Goal: Task Accomplishment & Management: Manage account settings

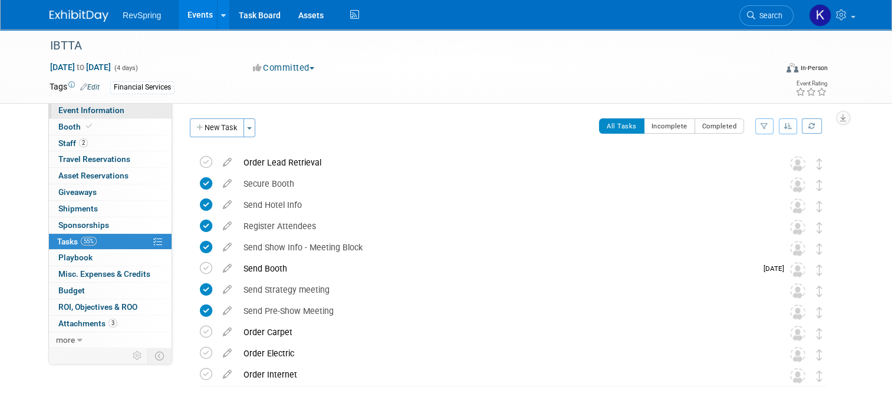
click at [122, 108] on link "Event Information" at bounding box center [110, 111] width 123 height 16
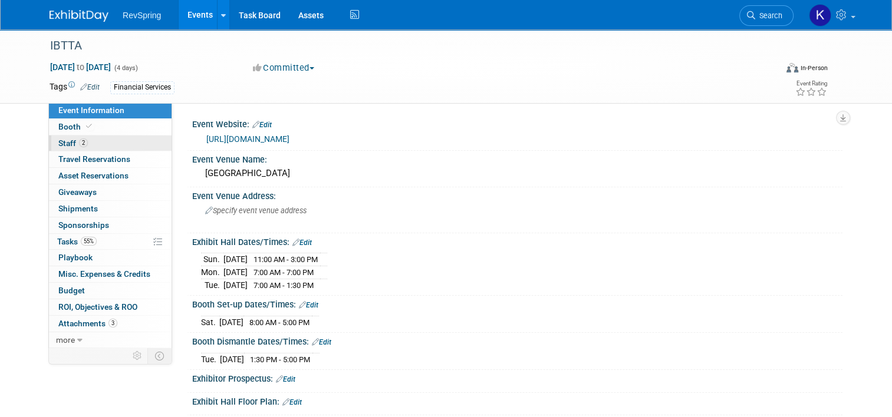
click at [88, 141] on link "2 Staff 2" at bounding box center [110, 144] width 123 height 16
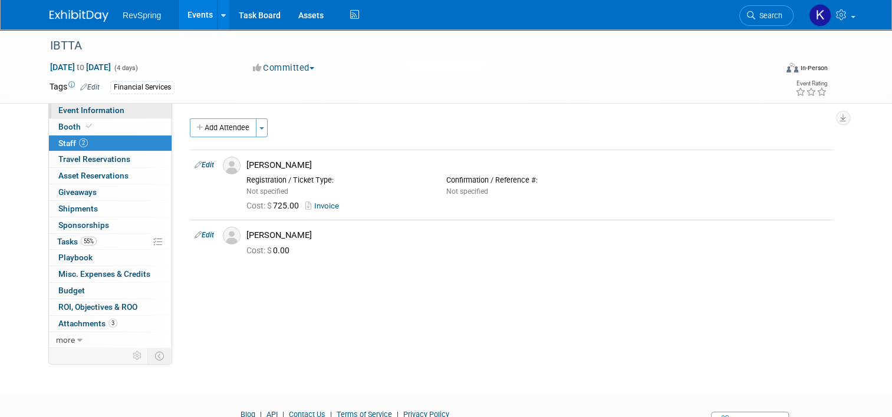
click at [106, 109] on span "Event Information" at bounding box center [91, 109] width 66 height 9
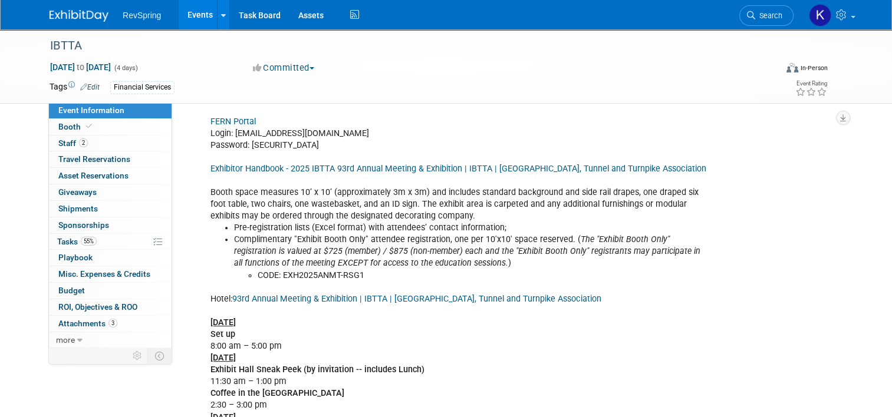
scroll to position [416, 0]
click at [295, 196] on div "LIST : Weekly beginning week of sept 13 Notes : Badges do not include sessions …" at bounding box center [459, 336] width 514 height 639
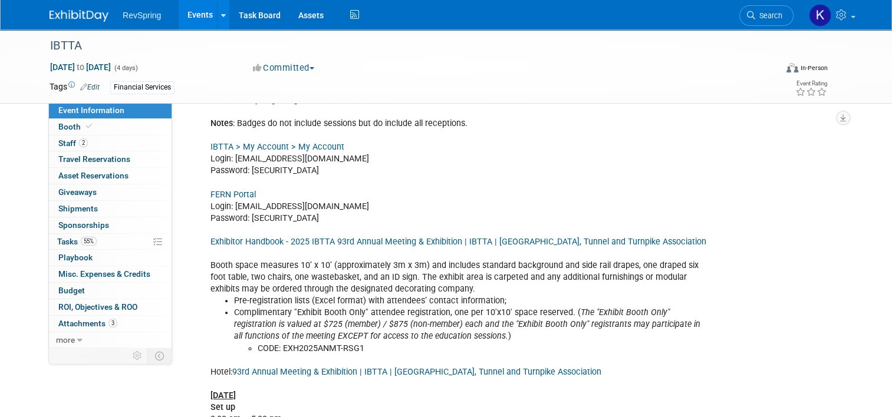
scroll to position [255, 0]
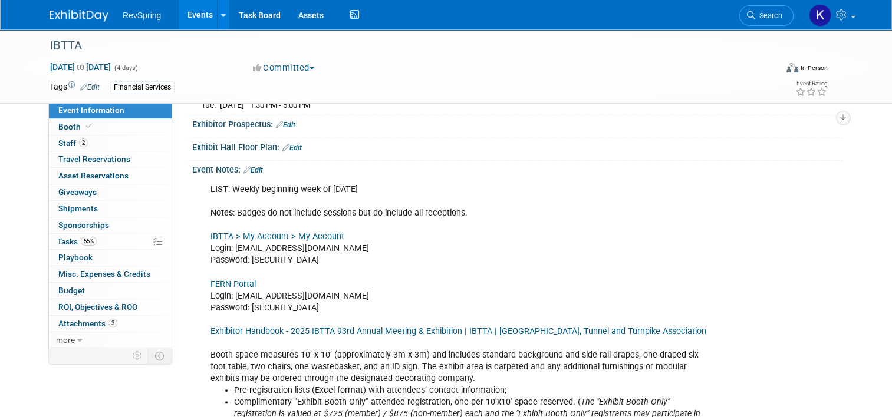
click at [288, 144] on link "Edit" at bounding box center [291, 148] width 19 height 8
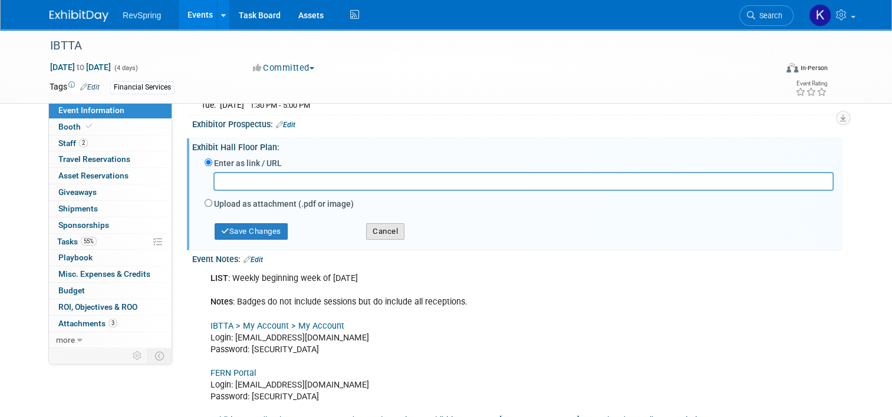
click at [383, 229] on button "Cancel" at bounding box center [385, 231] width 38 height 17
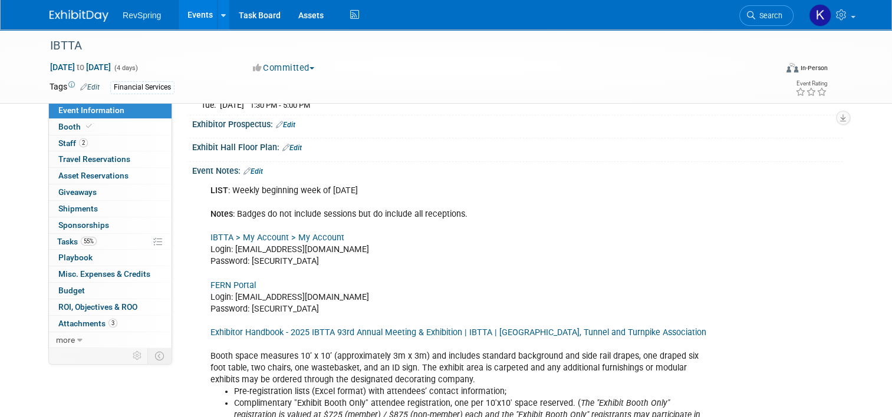
click at [253, 167] on link "Edit" at bounding box center [252, 171] width 19 height 8
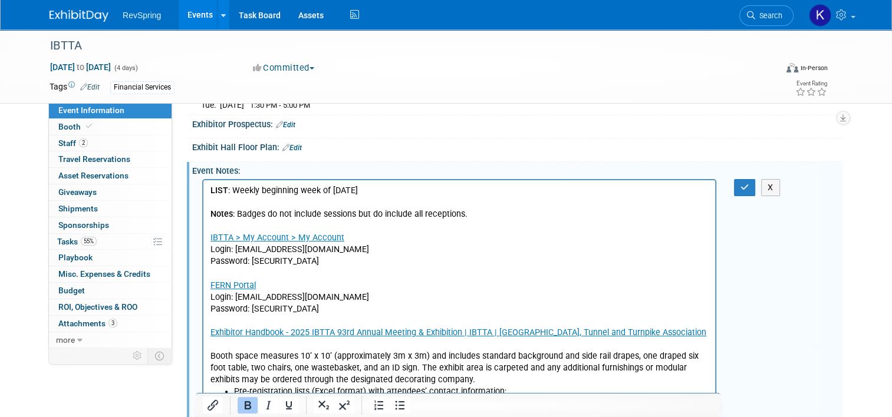
scroll to position [0, 0]
click at [311, 212] on p "LIST : Weekly beginning week of sept 13 Notes : Badges do not include sessions …" at bounding box center [459, 284] width 498 height 201
click at [466, 215] on p "LIST : Weekly beginning week of sept 13 Notes : Badges do not include sessions …" at bounding box center [459, 284] width 498 height 201
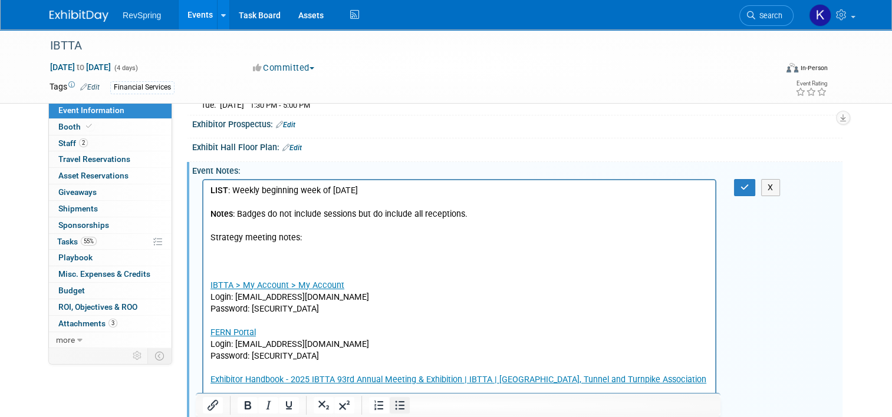
click at [398, 410] on icon "Bullet list" at bounding box center [399, 405] width 14 height 14
click at [242, 245] on li "Send tolling handout" at bounding box center [471, 249] width 474 height 12
click at [232, 238] on p "Strategy meeting notes:" at bounding box center [459, 238] width 498 height 12
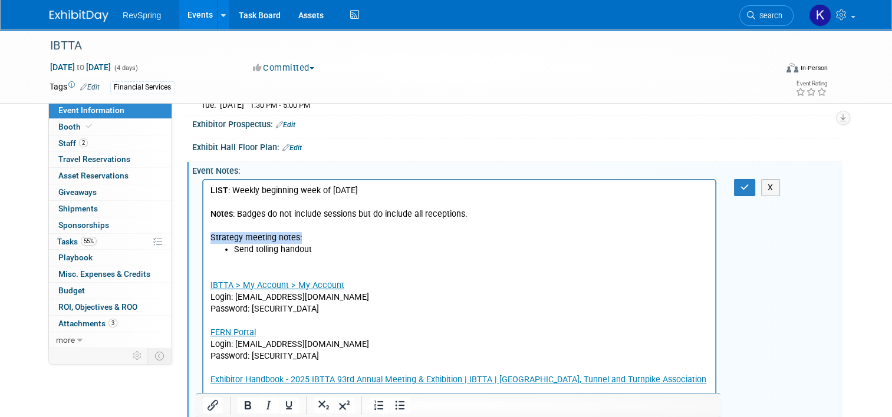
click at [232, 238] on p "Strategy meeting notes:" at bounding box center [459, 238] width 498 height 12
click at [226, 259] on p "IBTTA > My Account > My Account Login: kculver@revspringinc.com Password: Revsp…" at bounding box center [459, 343] width 498 height 177
click at [738, 180] on button "button" at bounding box center [745, 187] width 22 height 17
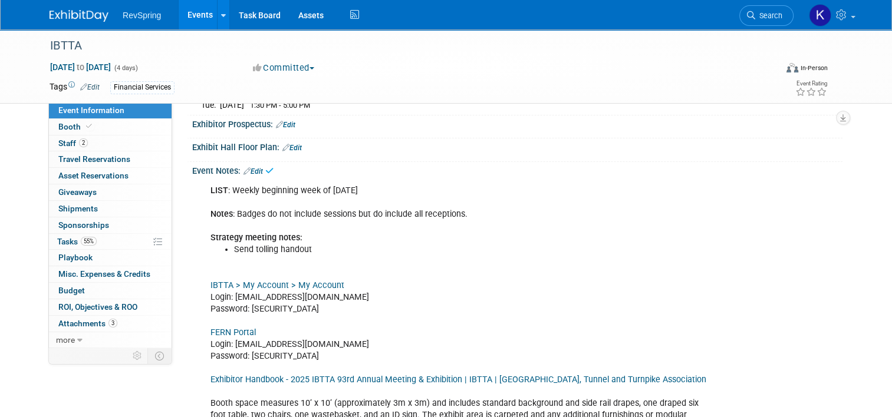
click at [251, 167] on link "Edit" at bounding box center [252, 171] width 19 height 8
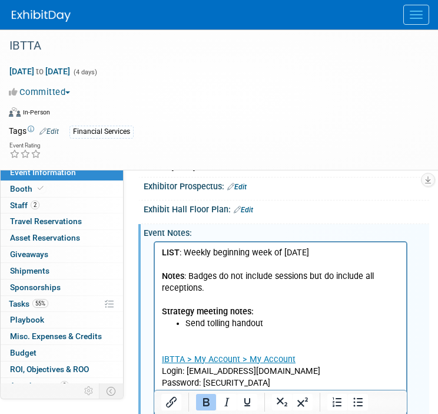
click at [272, 322] on li "Send tolling handout" at bounding box center [293, 323] width 215 height 12
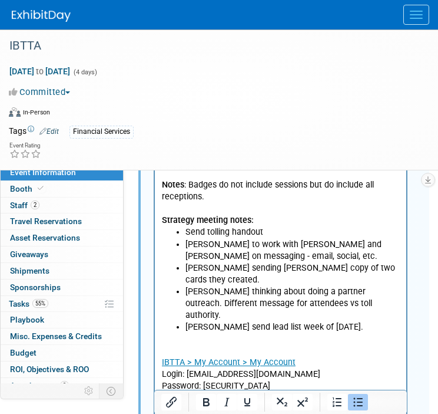
scroll to position [344, 0]
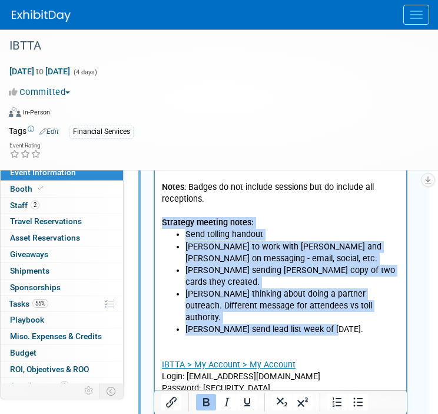
drag, startPoint x: 332, startPoint y: 306, endPoint x: 156, endPoint y: 226, distance: 194.1
copy body "Strategy meeting notes: Send tolling handout Chris to work with Jeff and Shanno…"
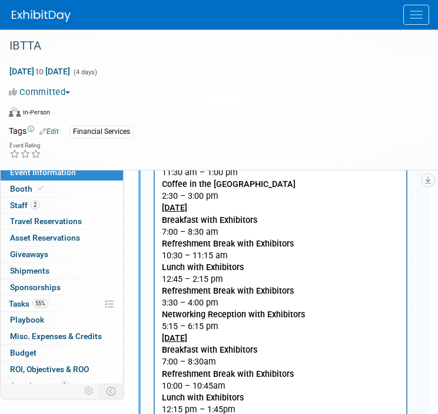
scroll to position [1177, 0]
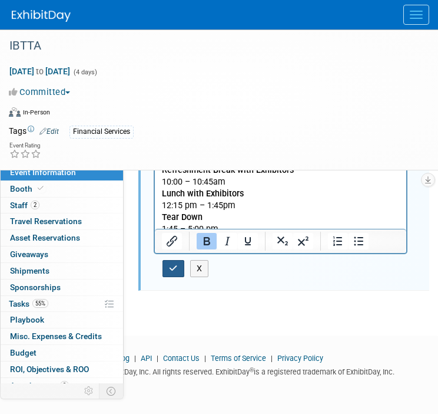
click at [171, 264] on icon "button" at bounding box center [173, 268] width 9 height 8
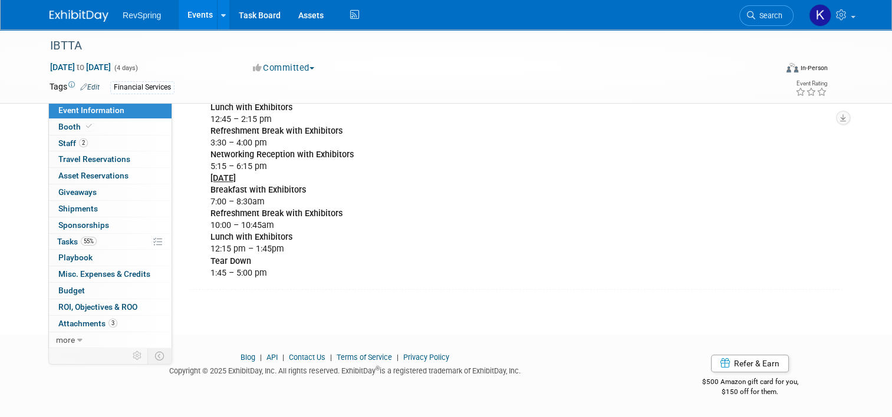
scroll to position [877, 0]
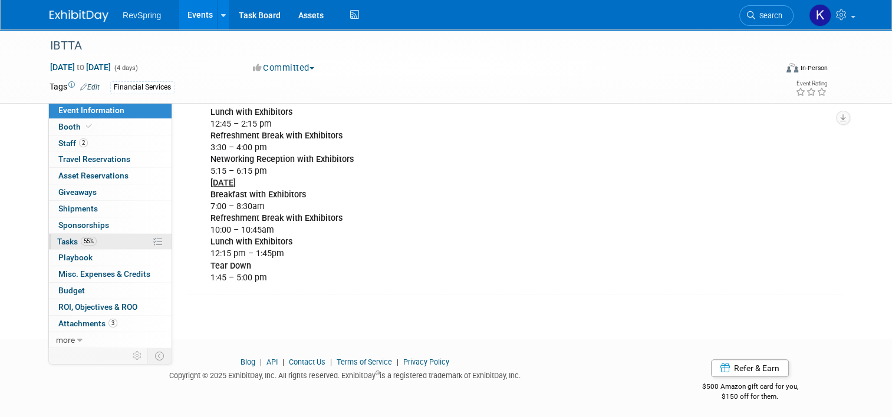
click at [120, 237] on link "55% Tasks 55%" at bounding box center [110, 242] width 123 height 16
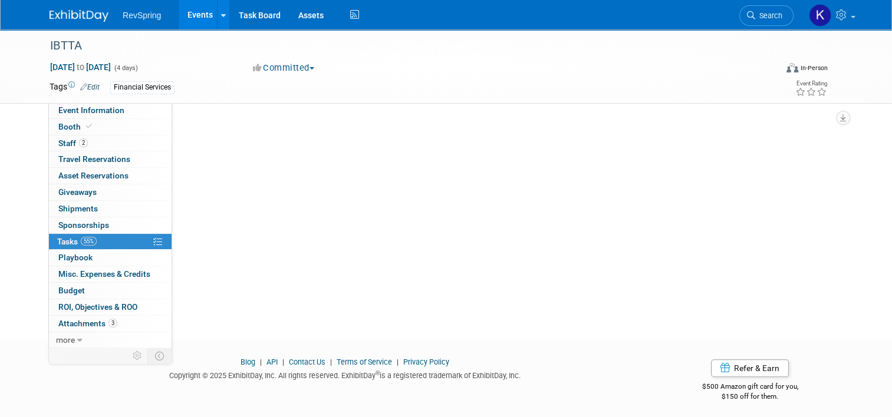
scroll to position [0, 0]
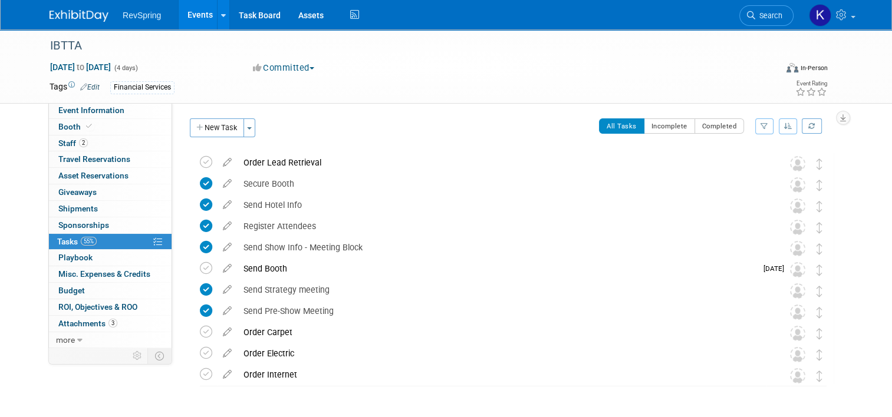
click at [189, 17] on link "Events" at bounding box center [200, 14] width 43 height 29
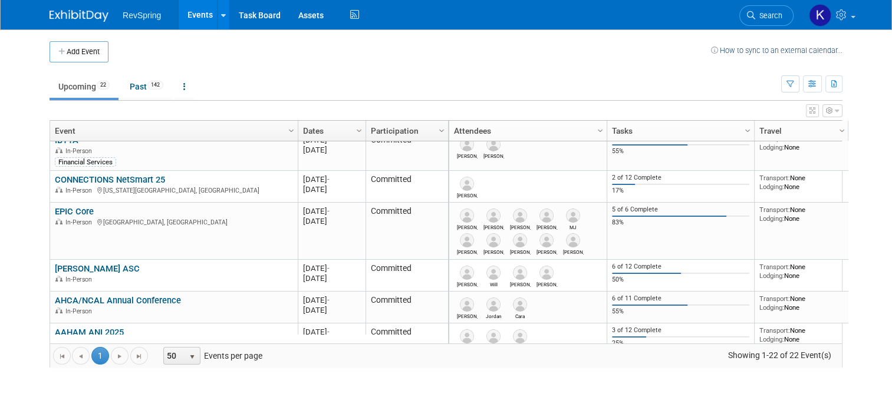
scroll to position [331, 0]
